Goal: Navigation & Orientation: Find specific page/section

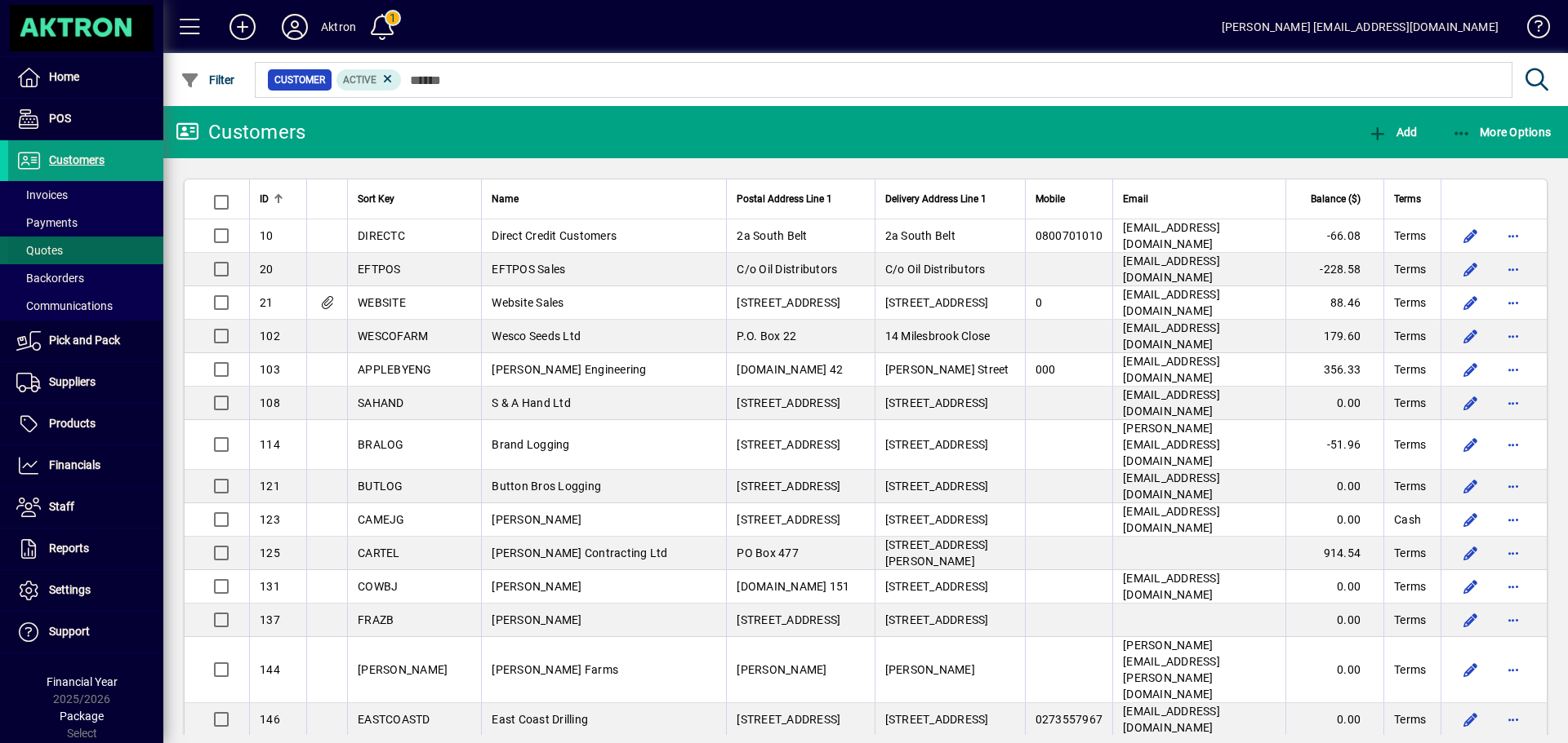
click at [42, 246] on span "Quotes" at bounding box center [39, 251] width 47 height 13
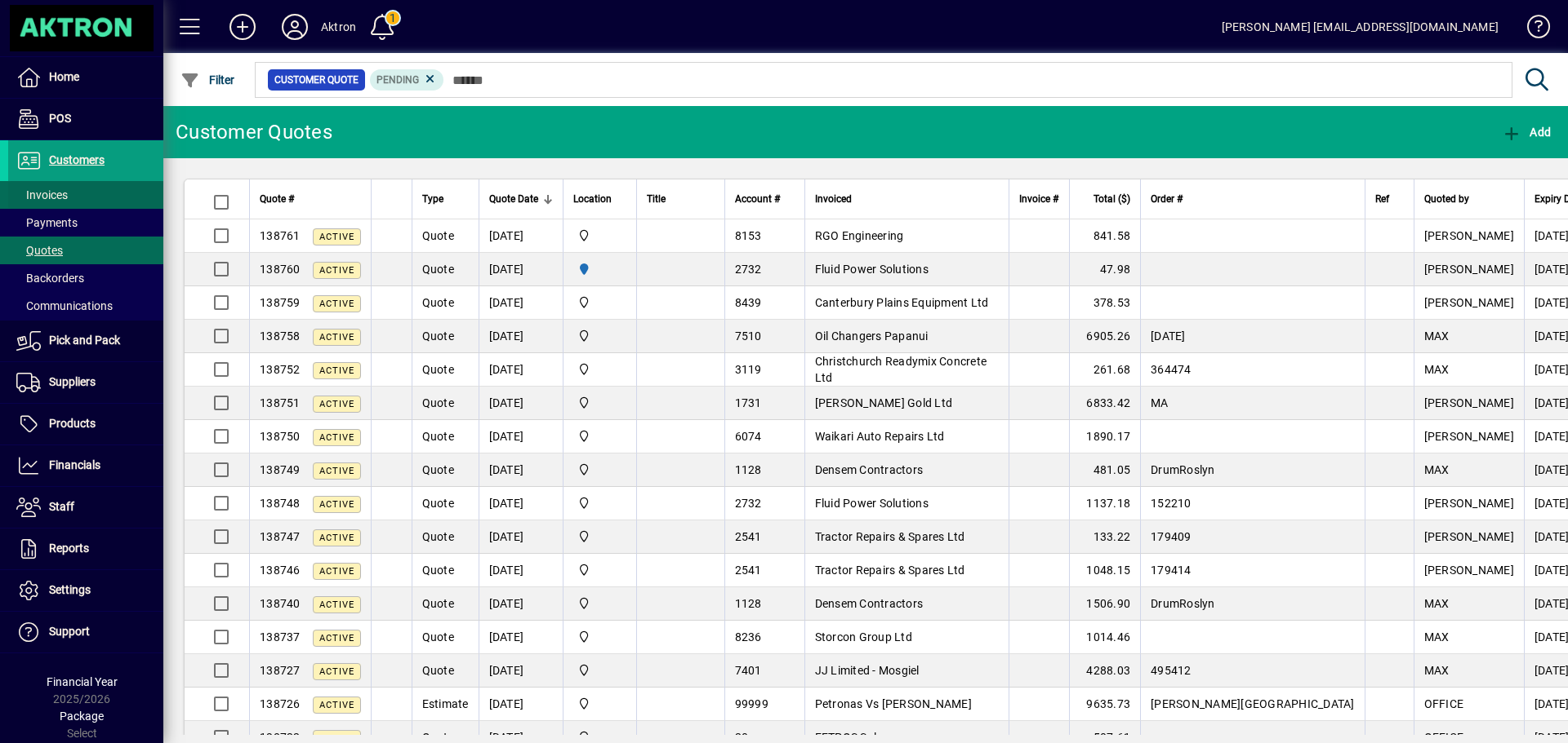
click at [47, 196] on span "Invoices" at bounding box center [42, 195] width 52 height 13
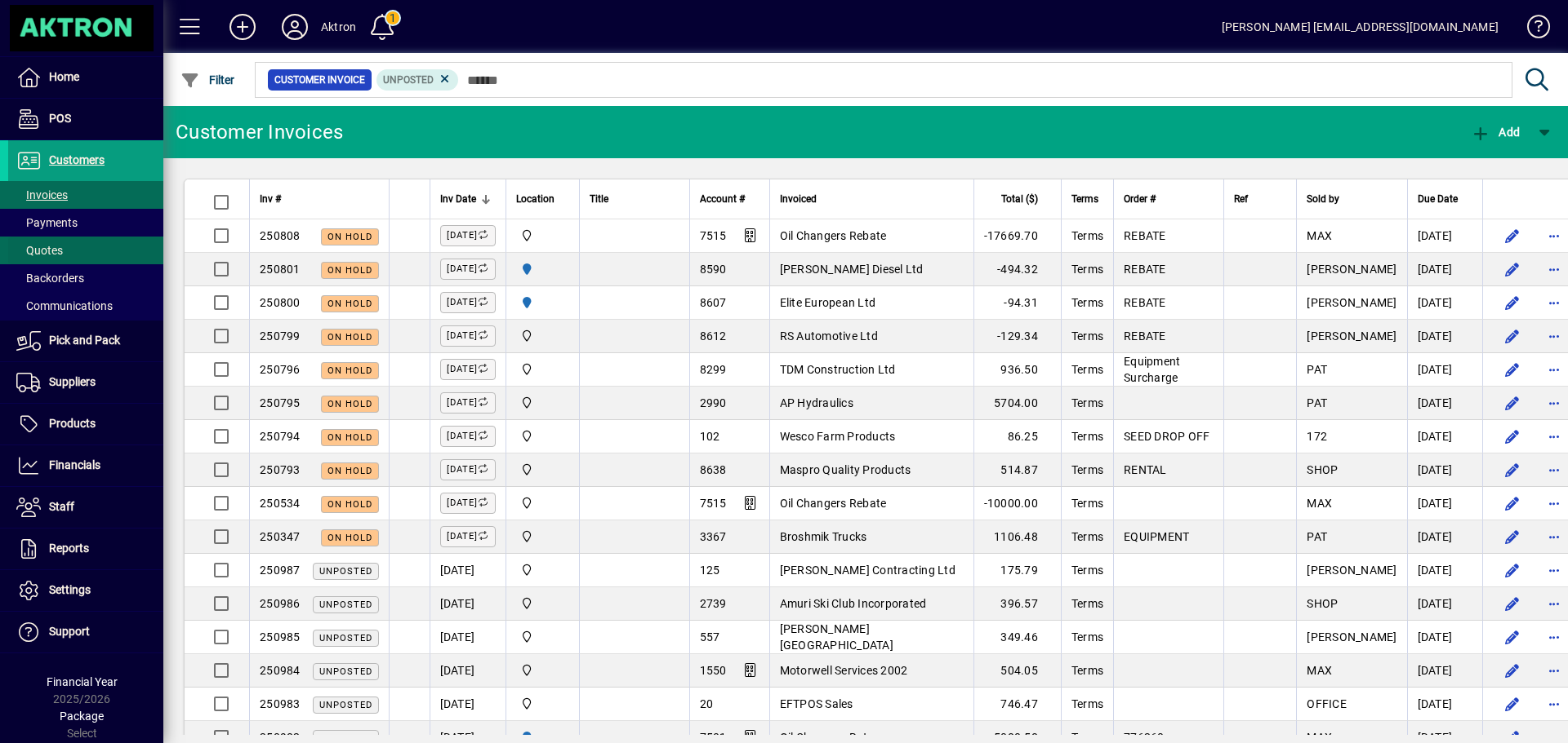
click at [53, 242] on span "Quotes" at bounding box center [35, 251] width 55 height 17
